Goal: Information Seeking & Learning: Get advice/opinions

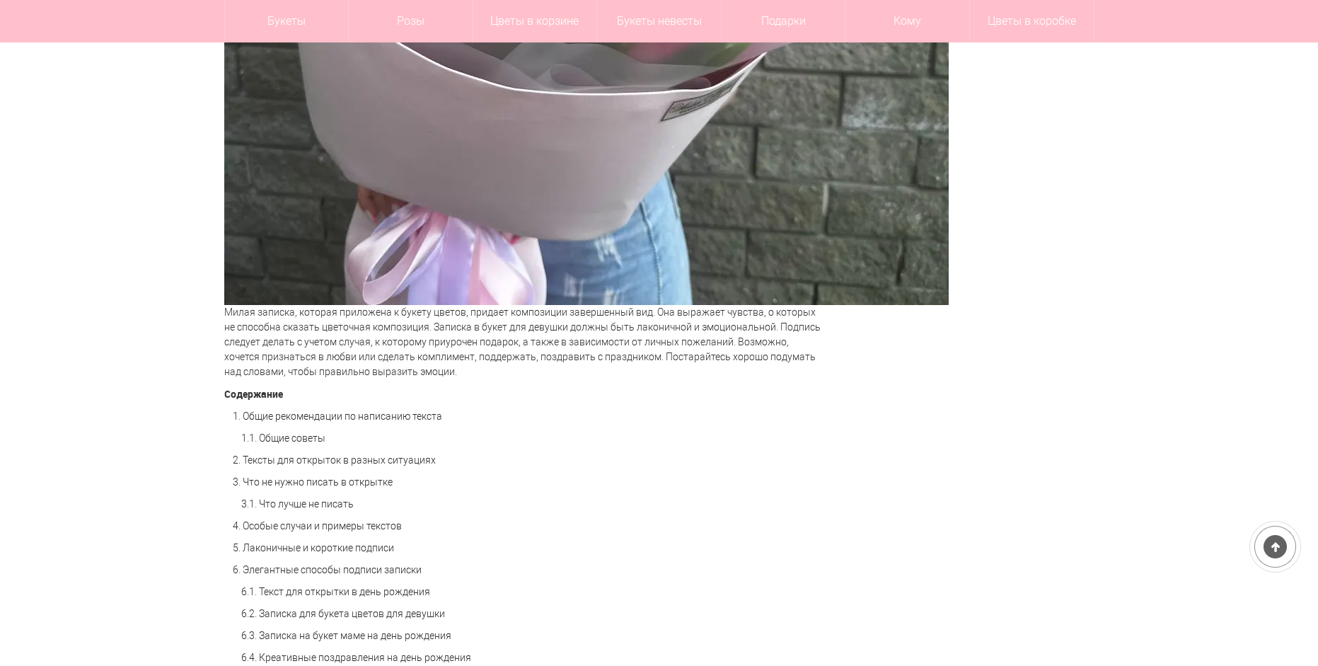
scroll to position [991, 0]
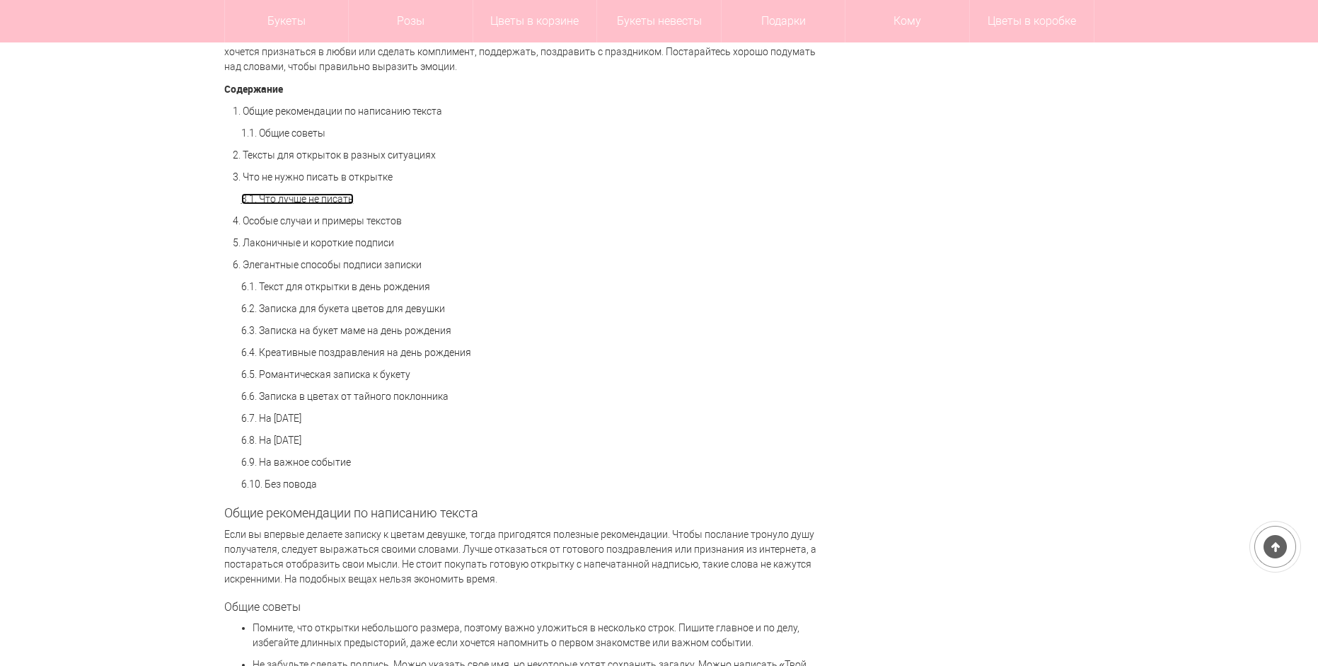
click at [318, 204] on link "3.1. Что лучше не писать" at bounding box center [297, 198] width 112 height 11
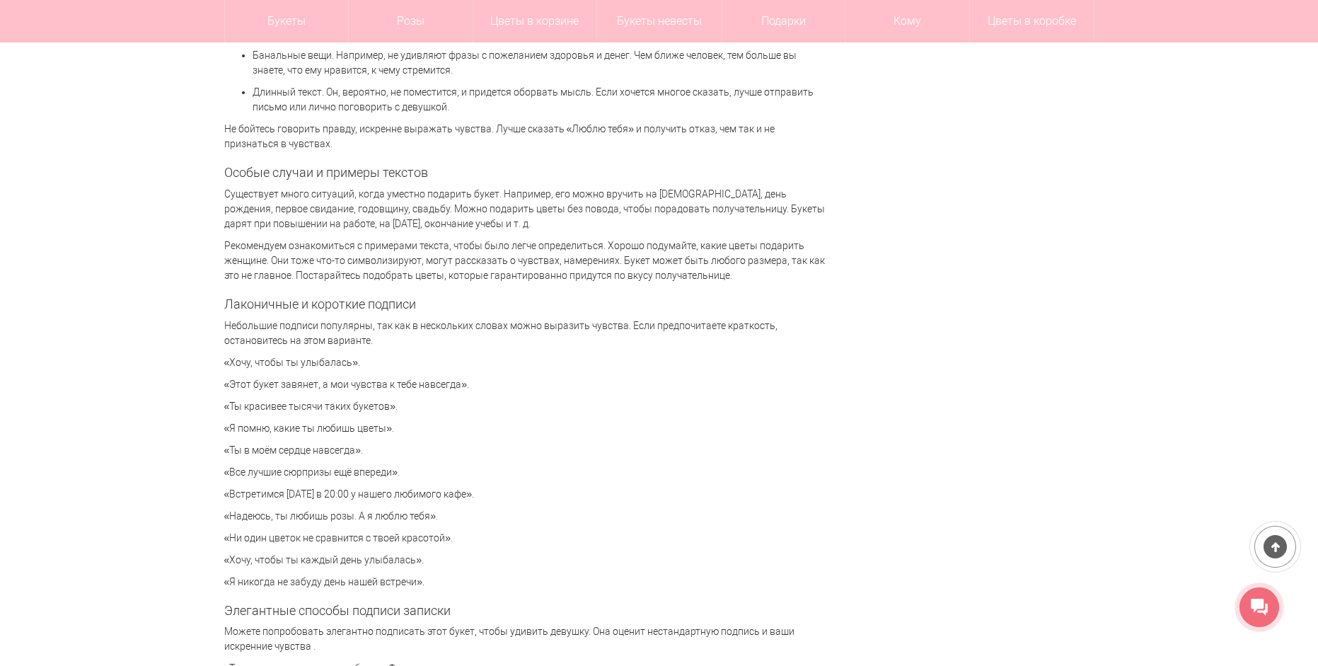
scroll to position [2977, 0]
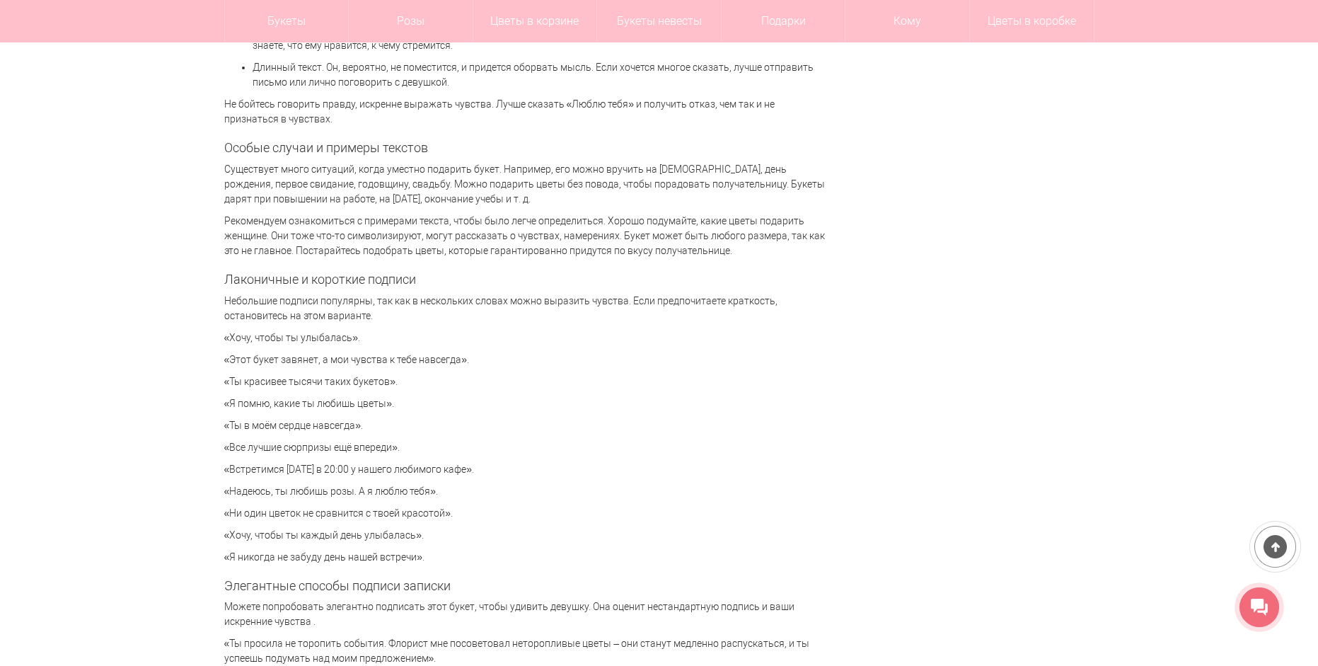
drag, startPoint x: 231, startPoint y: 450, endPoint x: 391, endPoint y: 452, distance: 160.6
click at [391, 452] on p "«Все лучшие сюрпризы ещё впереди»." at bounding box center [524, 447] width 601 height 15
drag, startPoint x: 229, startPoint y: 514, endPoint x: 445, endPoint y: 516, distance: 215.8
click at [445, 516] on p "«Ни один цветок не сравнится с твоей красотой»." at bounding box center [524, 513] width 601 height 15
copy p "Ни один цветок не сравнится с твоей красотой"
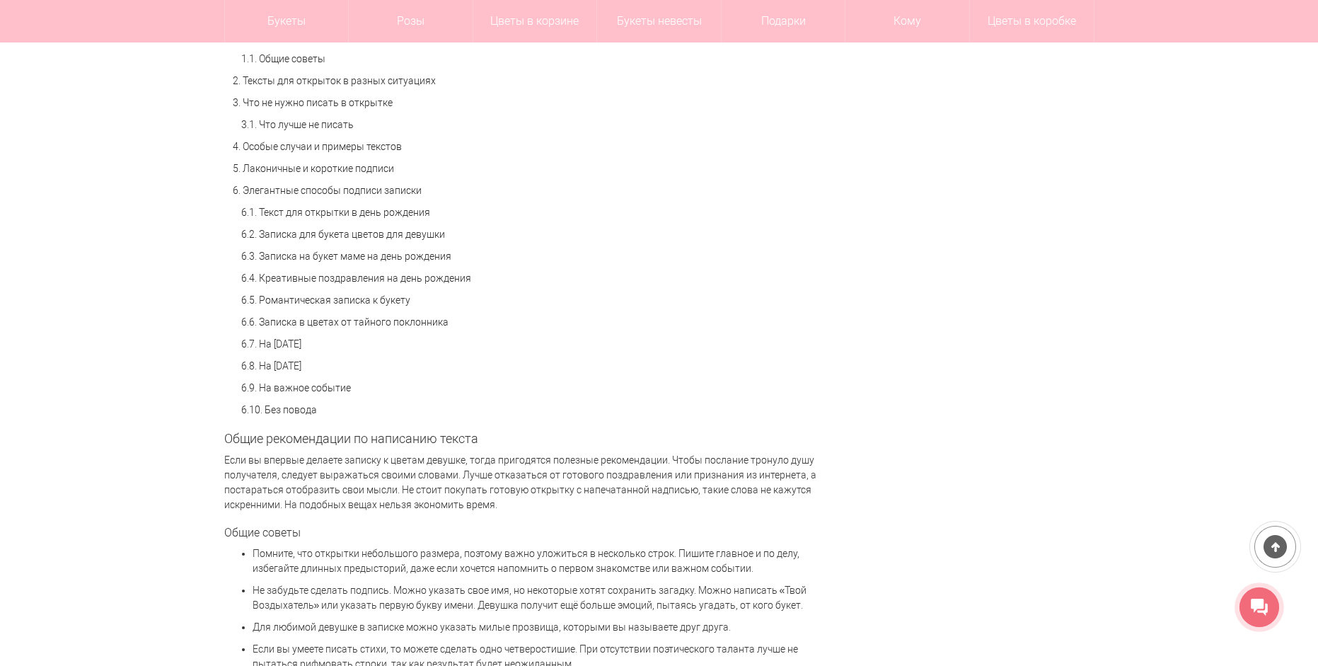
scroll to position [854, 0]
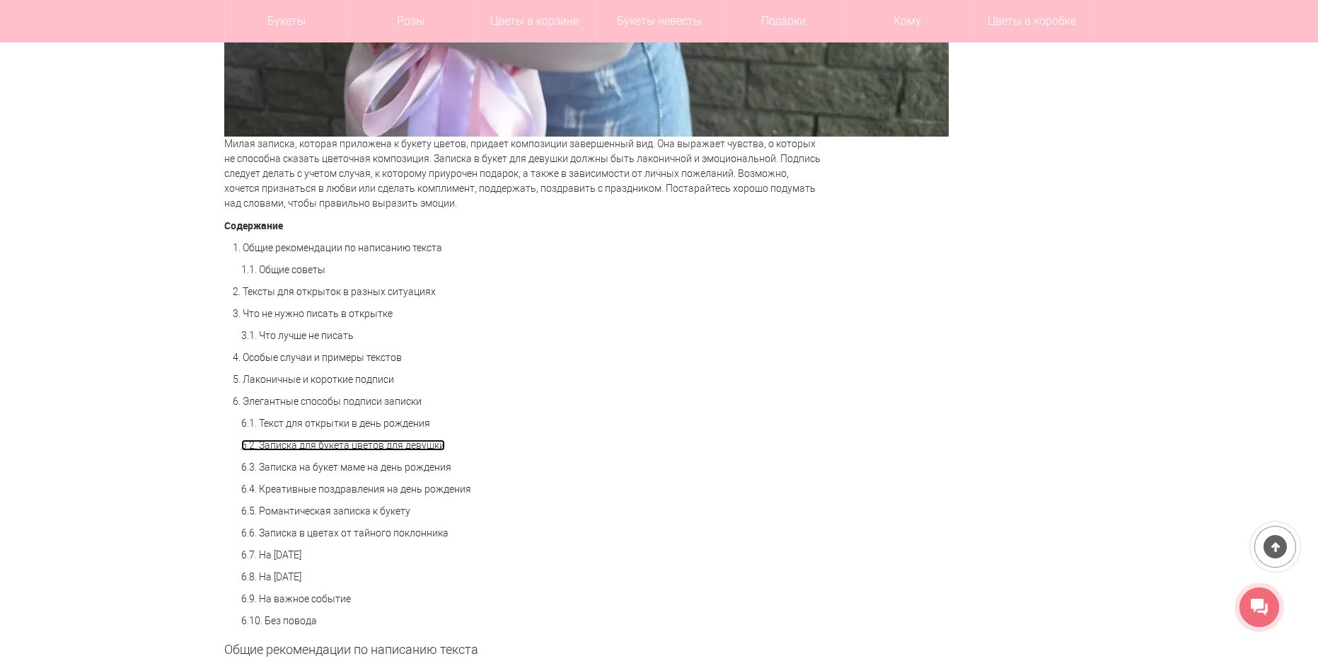
click at [354, 449] on link "6.2. Записка для букета цветов для девушки" at bounding box center [343, 444] width 204 height 11
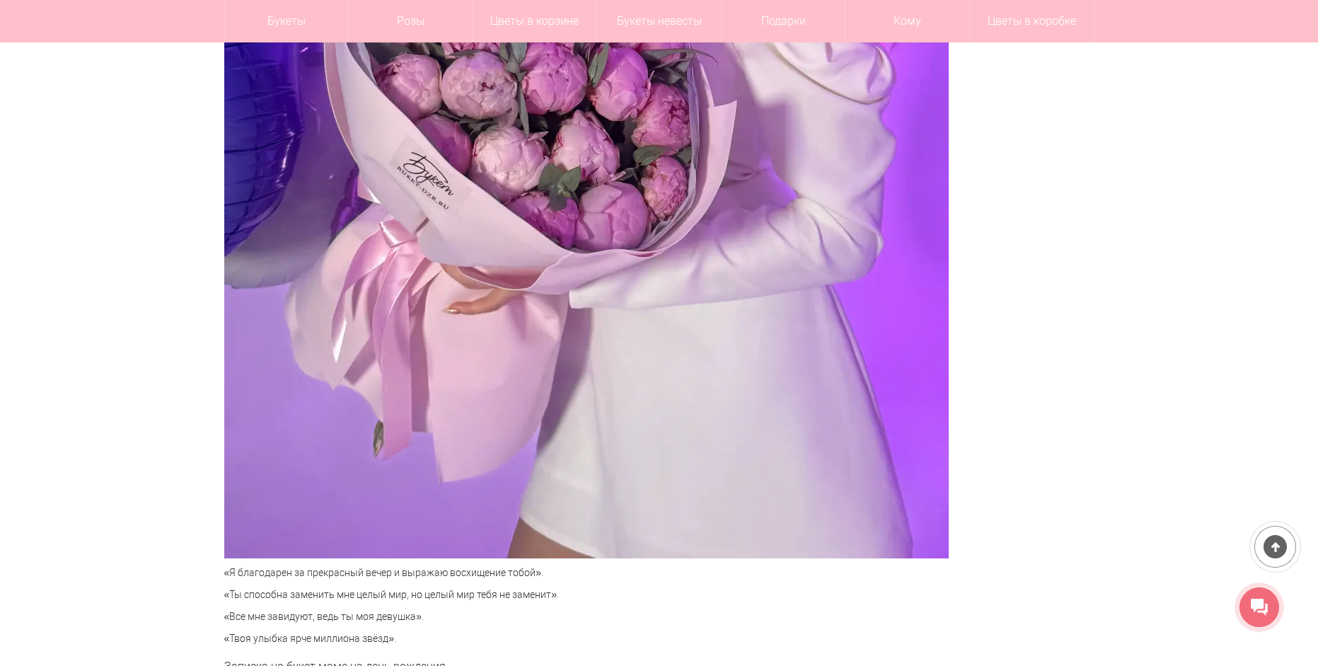
scroll to position [4420, 0]
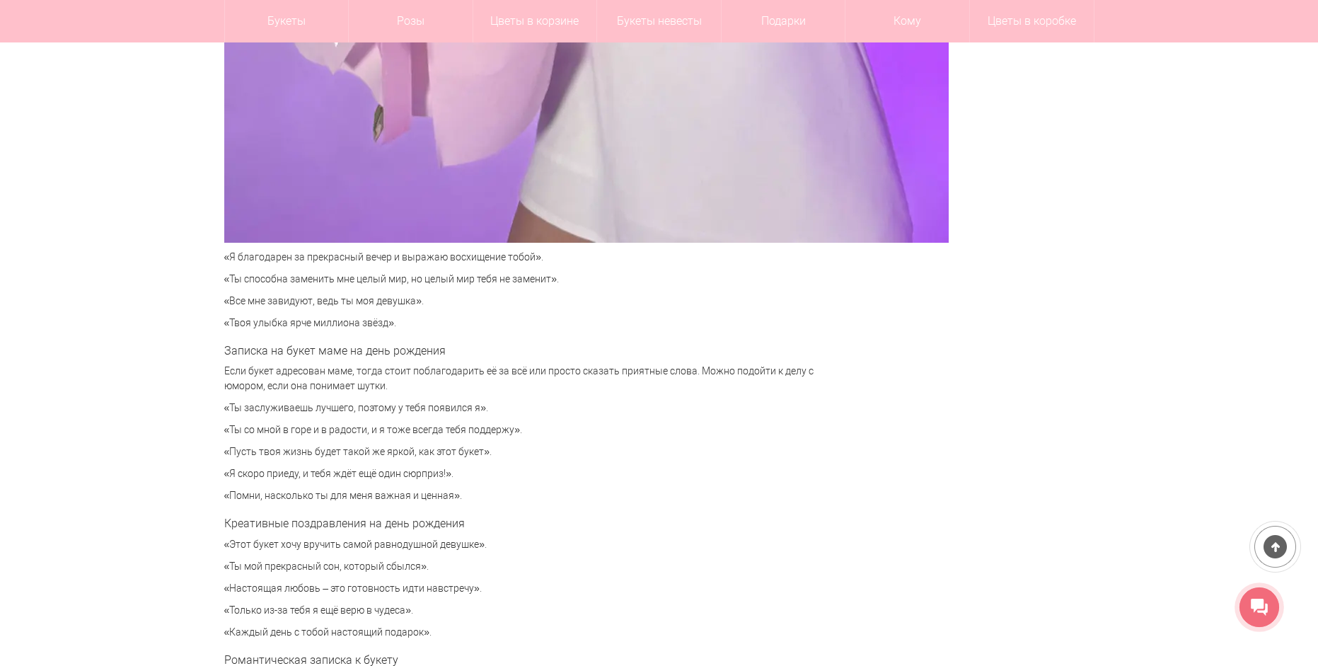
drag, startPoint x: 231, startPoint y: 278, endPoint x: 554, endPoint y: 284, distance: 322.7
click at [554, 284] on p "«Ты способна заменить мне целый мир, но целый мир тебя не заменит»." at bounding box center [524, 279] width 601 height 15
copy p "Ты способна заменить мне целый мир, но целый мир тебя не заменит"
